Goal: Information Seeking & Learning: Learn about a topic

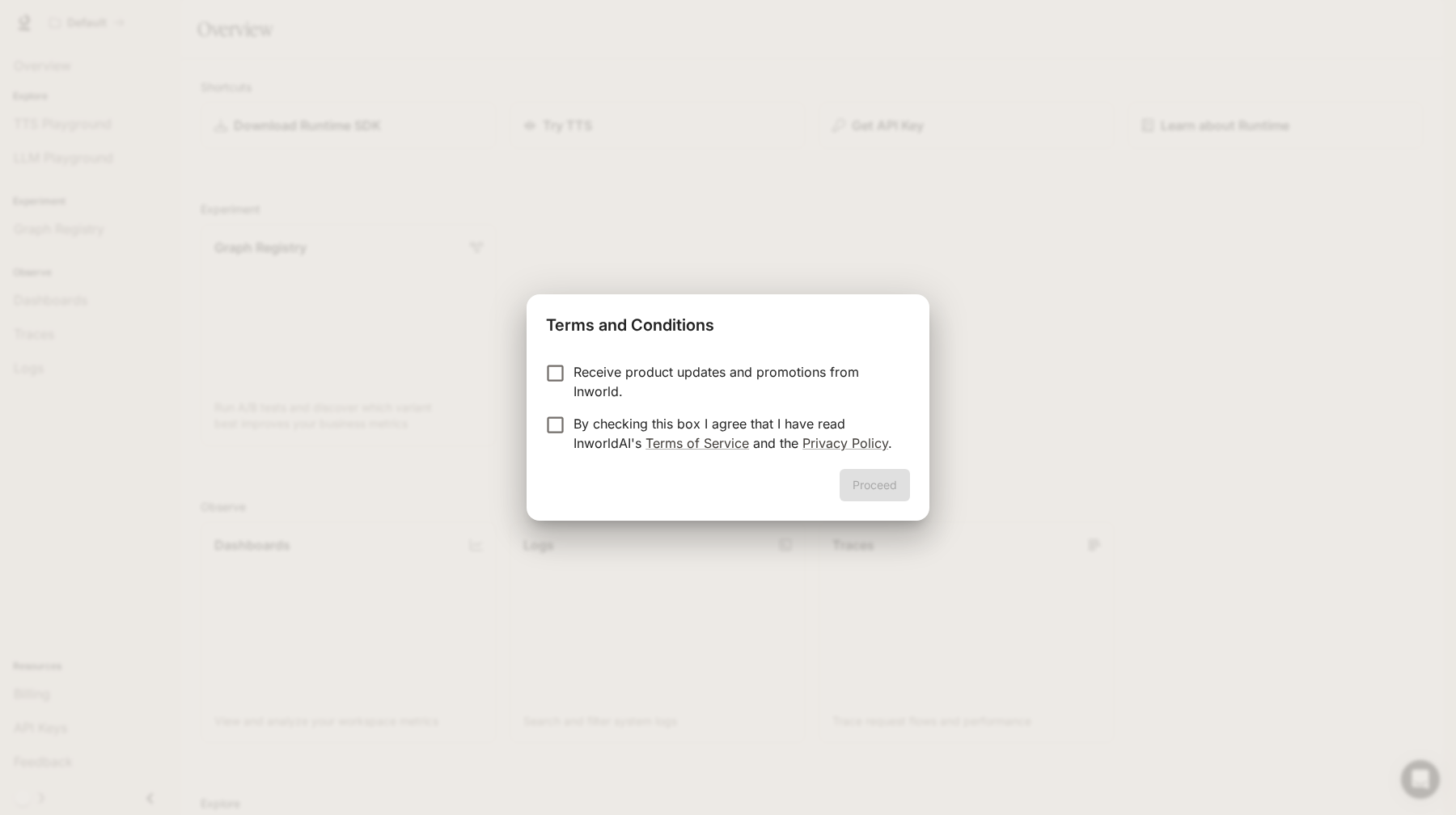
click at [689, 396] on p "Receive product updates and promotions from Inworld." at bounding box center [736, 381] width 324 height 39
click at [606, 433] on p "By checking this box I agree that I have read InworldAI's Terms of Service and …" at bounding box center [736, 433] width 324 height 39
click at [889, 479] on button "Proceed" at bounding box center [875, 485] width 70 height 33
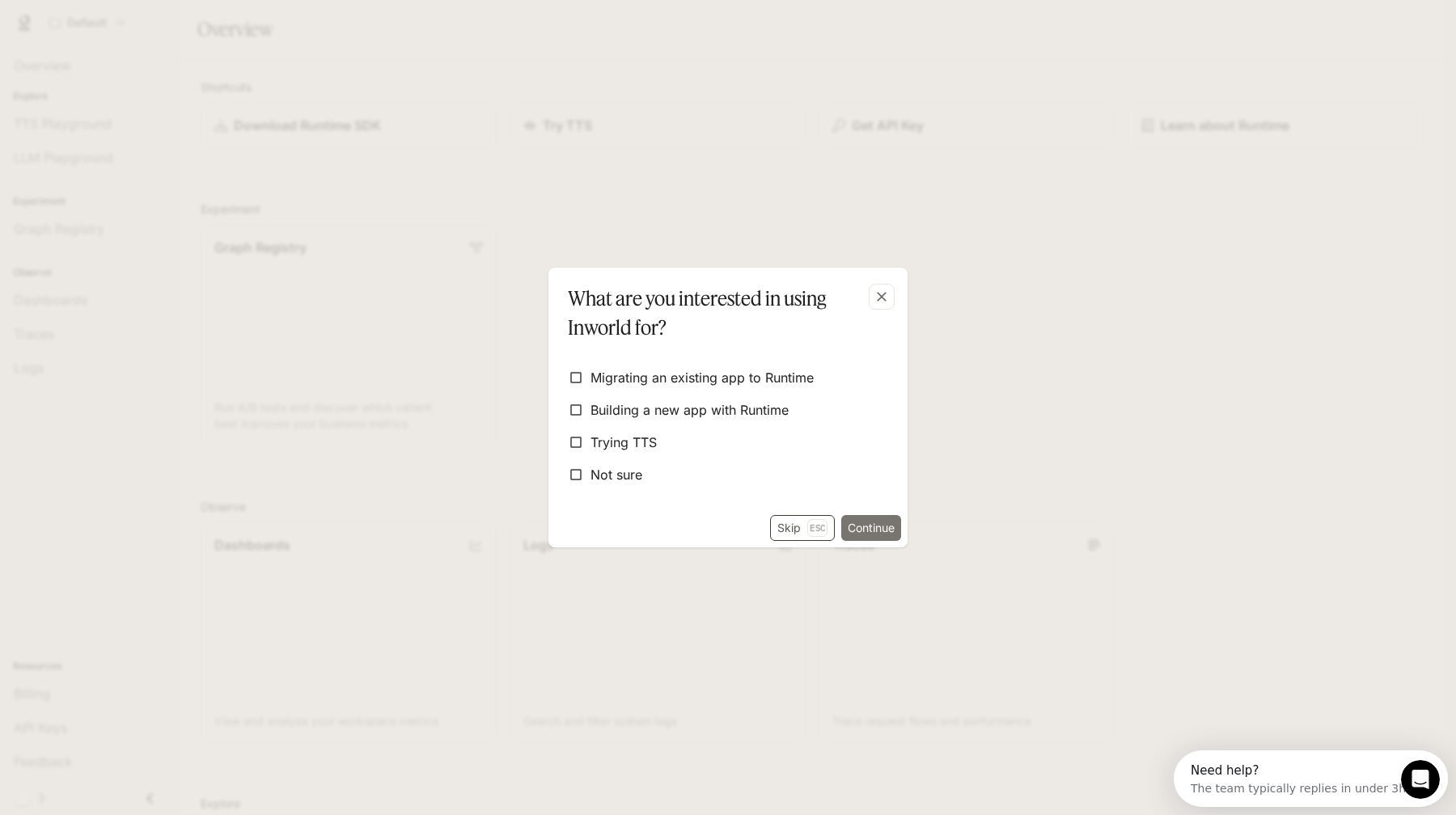
drag, startPoint x: 880, startPoint y: 532, endPoint x: 795, endPoint y: 537, distance: 85.1
click at [795, 537] on div "Skip Esc Continue" at bounding box center [728, 531] width 359 height 33
click at [795, 537] on button "Skip Esc" at bounding box center [803, 528] width 65 height 26
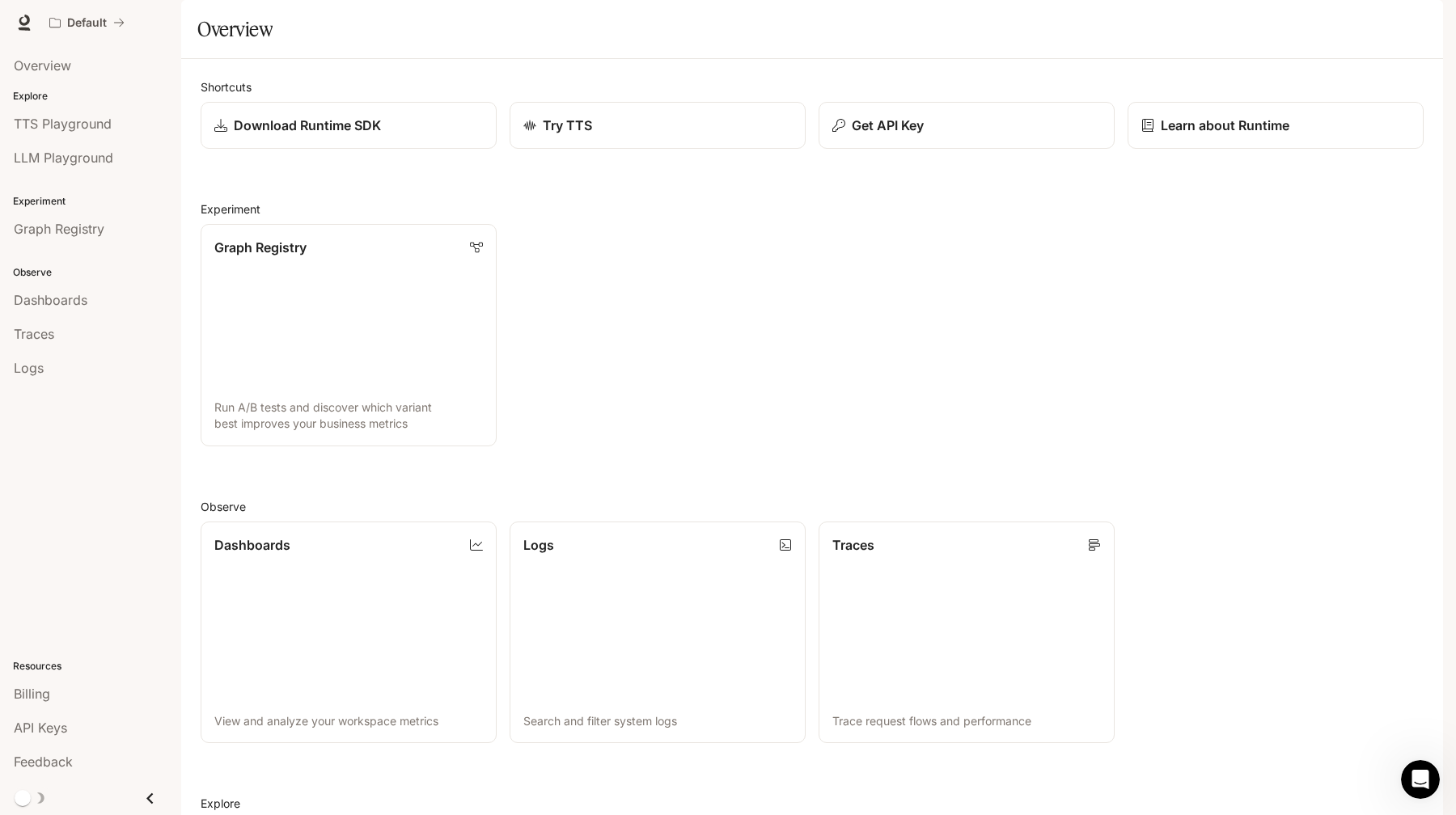
click at [27, 34] on div "Default Runtime Runtime Documentation Documentation" at bounding box center [728, 23] width 1456 height 45
click at [27, 24] on icon at bounding box center [24, 20] width 11 height 12
click at [1371, 21] on span "Documentation" at bounding box center [1346, 23] width 80 height 20
